Goal: Task Accomplishment & Management: Manage account settings

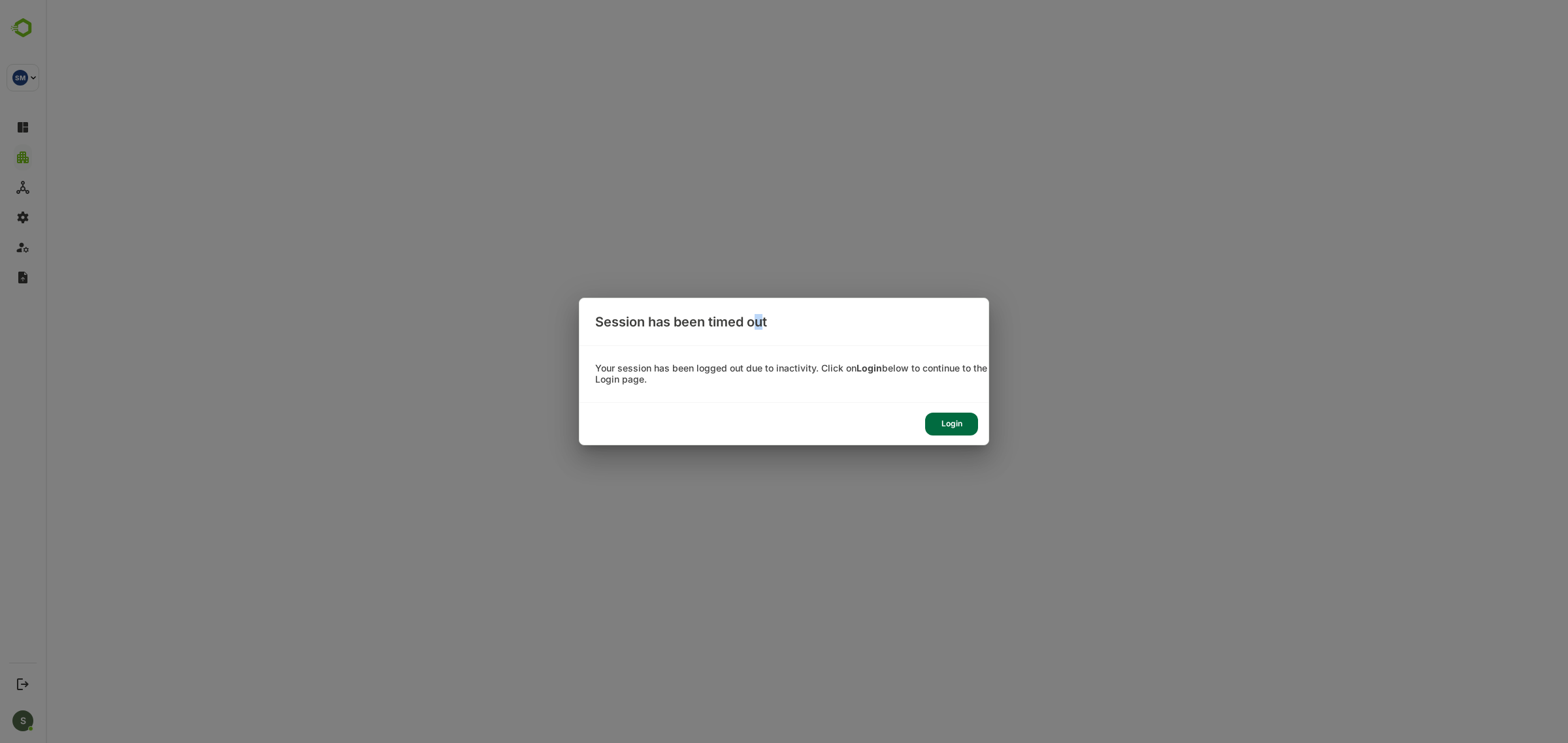
drag, startPoint x: 759, startPoint y: 47, endPoint x: 945, endPoint y: 0, distance: 191.8
click at [765, 45] on div "Session has been timed out Your session has been logged out due to inactivity. …" at bounding box center [784, 372] width 1568 height 743
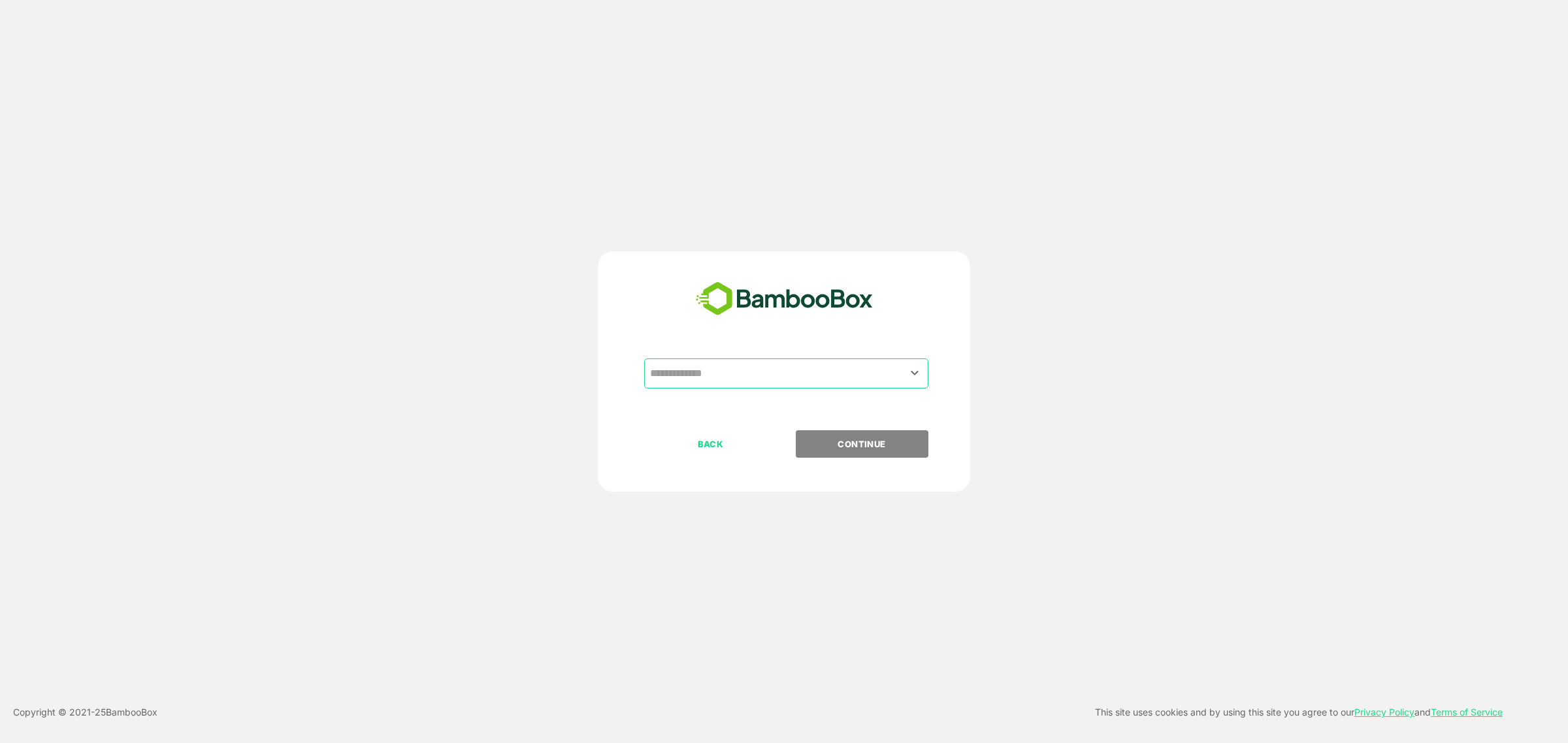
click at [690, 259] on div "​ BACK CONTINUE" at bounding box center [784, 371] width 373 height 240
click at [691, 378] on input "text" at bounding box center [786, 372] width 279 height 25
click at [713, 406] on li "RateGain" at bounding box center [786, 406] width 284 height 24
type input "********"
click at [866, 438] on p "CONTINUE" at bounding box center [862, 444] width 131 height 15
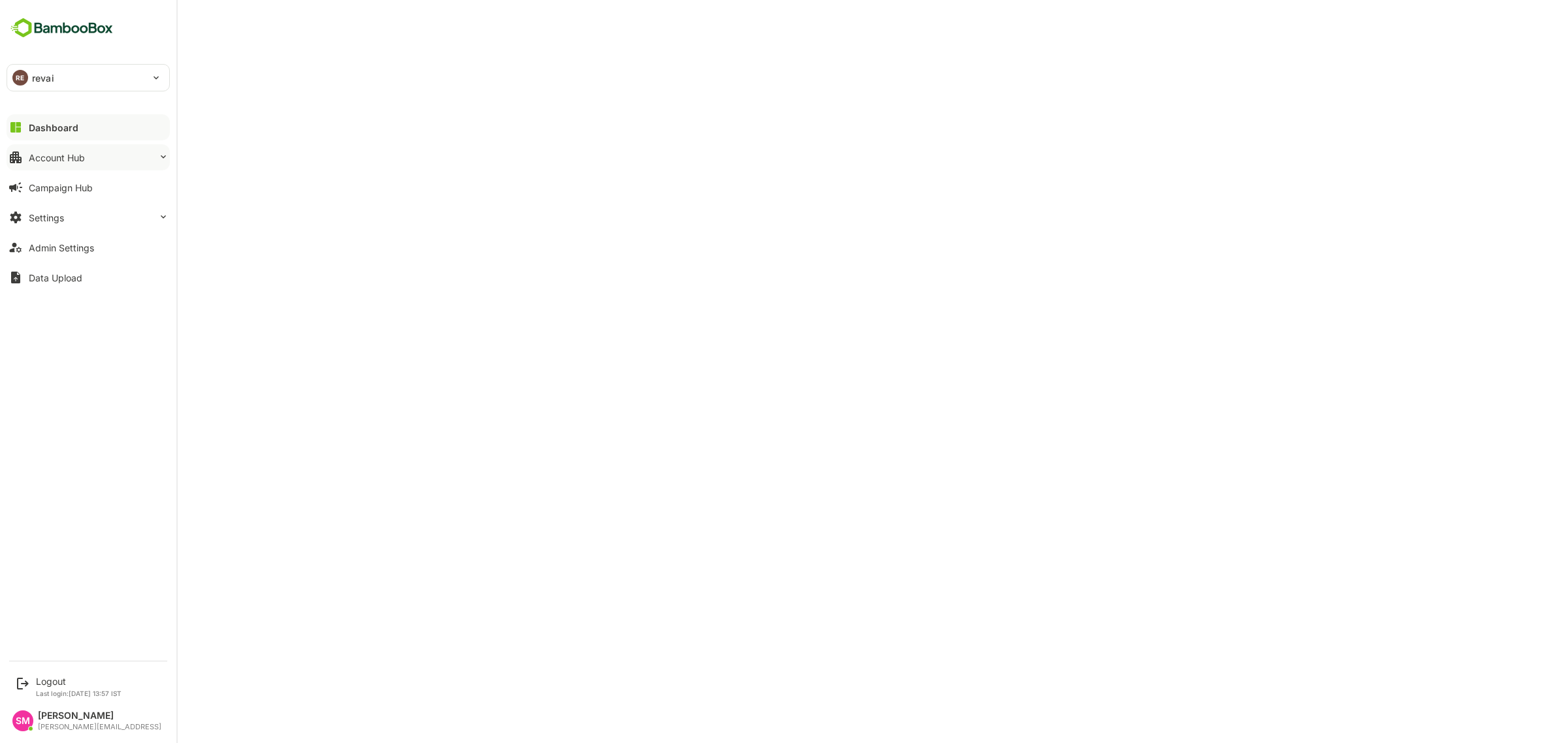
click at [99, 158] on button "Account Hub" at bounding box center [88, 157] width 163 height 26
click at [70, 131] on div "Dashboard" at bounding box center [53, 127] width 49 height 11
click at [60, 124] on div "Dashboard" at bounding box center [53, 127] width 49 height 11
click at [57, 124] on div "Dashboard" at bounding box center [53, 127] width 49 height 11
click at [95, 80] on div "RE revai" at bounding box center [80, 77] width 146 height 26
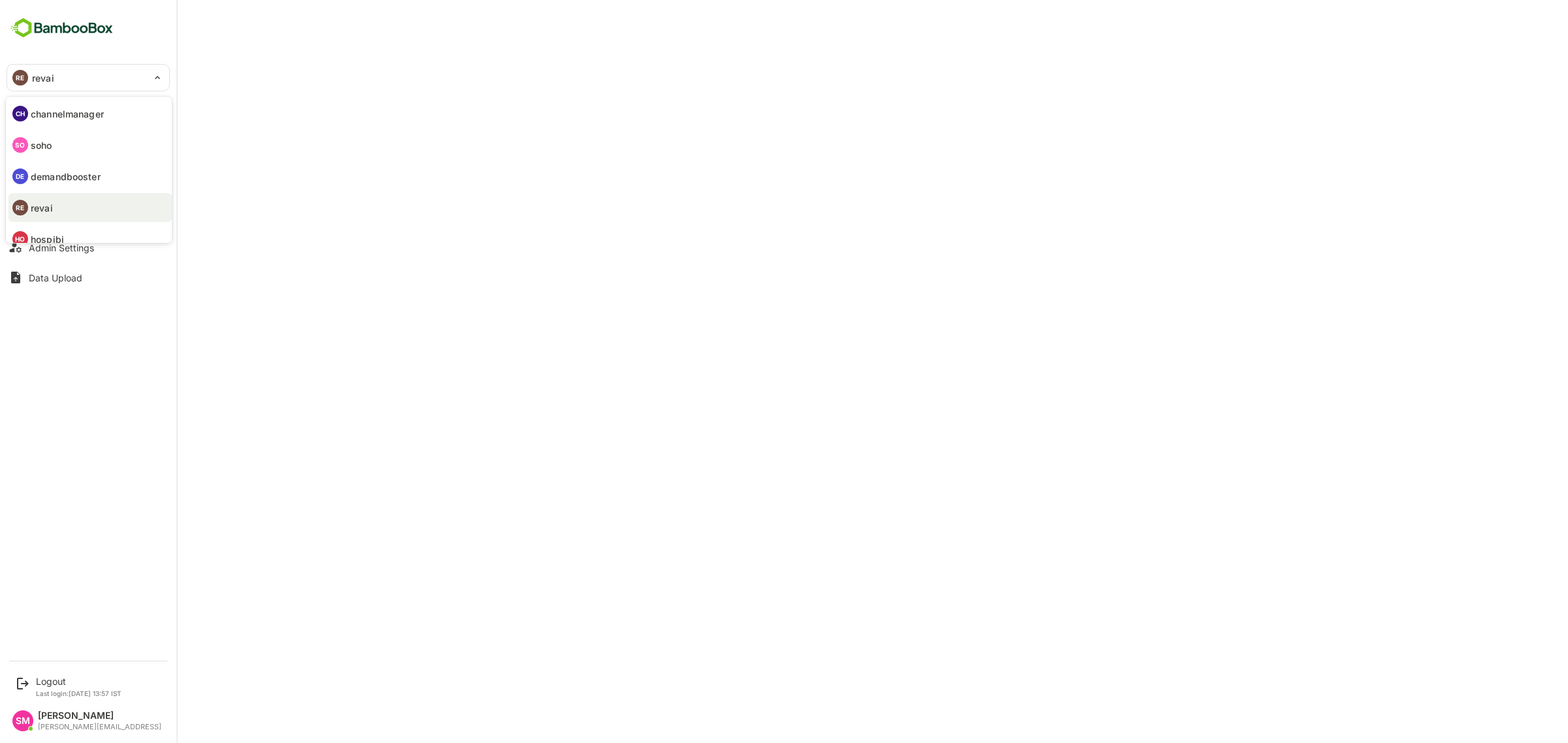
click at [87, 115] on p "channelmanager" at bounding box center [67, 114] width 73 height 14
click at [31, 80] on div "CH channelmanager" at bounding box center [80, 77] width 146 height 26
click at [86, 204] on li "RE revai" at bounding box center [90, 207] width 163 height 29
type input "*****"
click at [92, 80] on div "RE revai" at bounding box center [80, 77] width 146 height 26
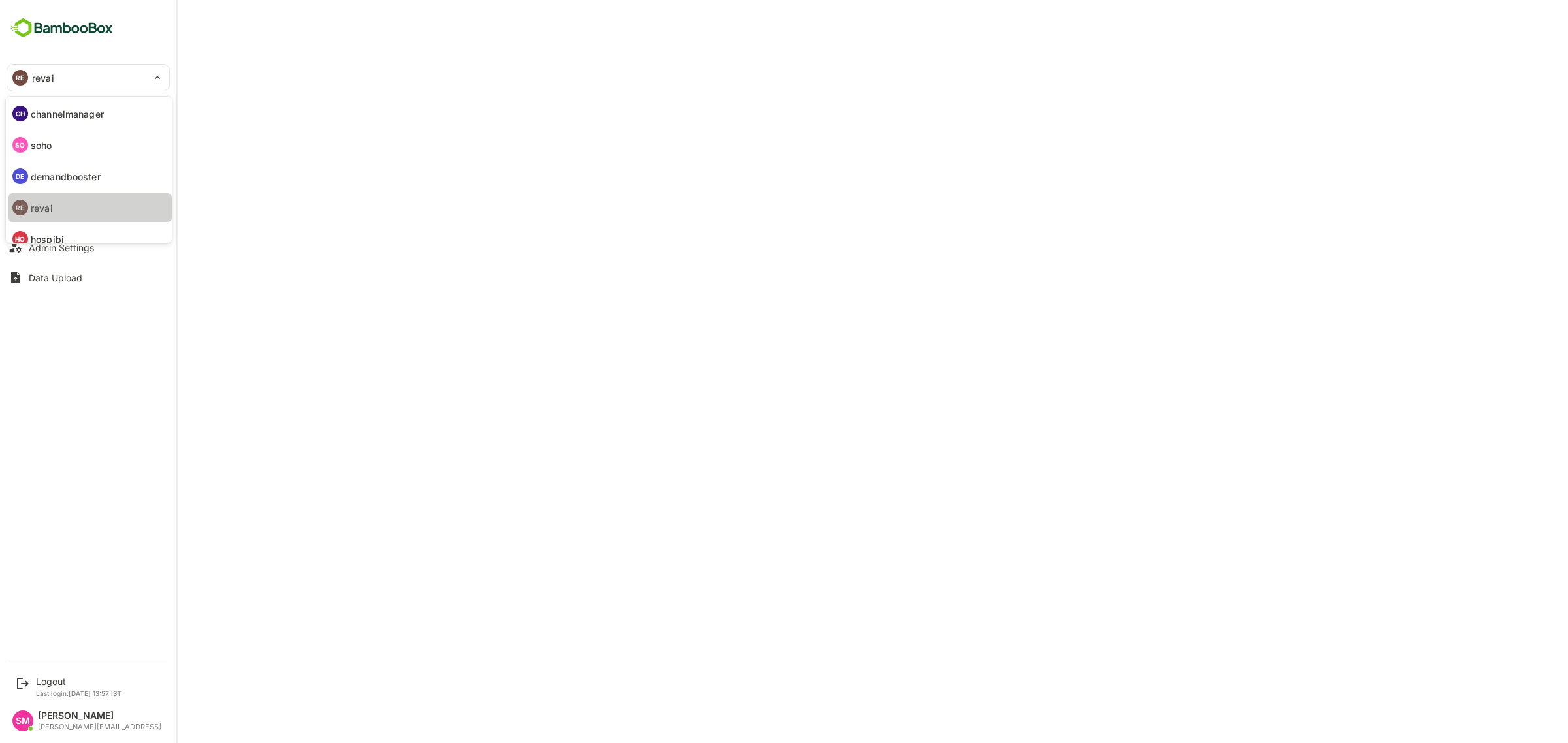
click at [90, 212] on li "RE revai" at bounding box center [90, 207] width 163 height 29
